Goal: Task Accomplishment & Management: Use online tool/utility

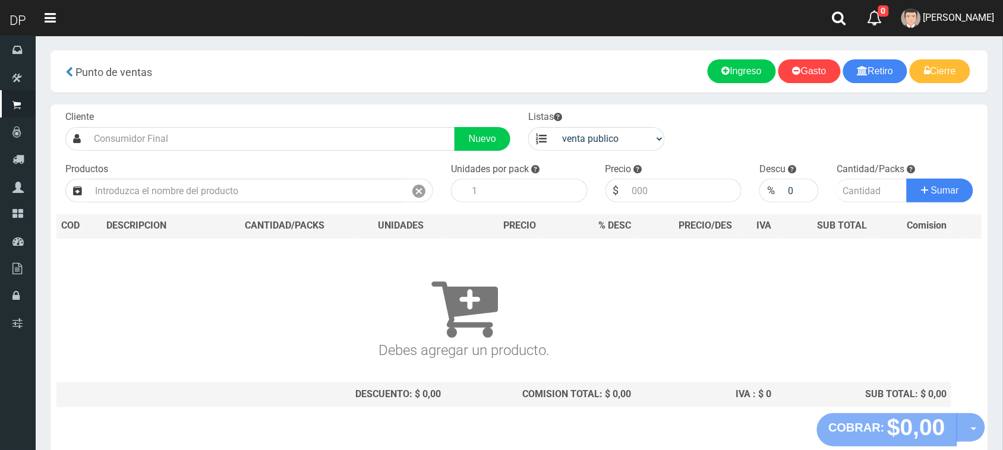
click at [575, 283] on h3 "Debes agregar un producto." at bounding box center [464, 307] width 806 height 103
